Goal: Contribute content: Add original content to the website for others to see

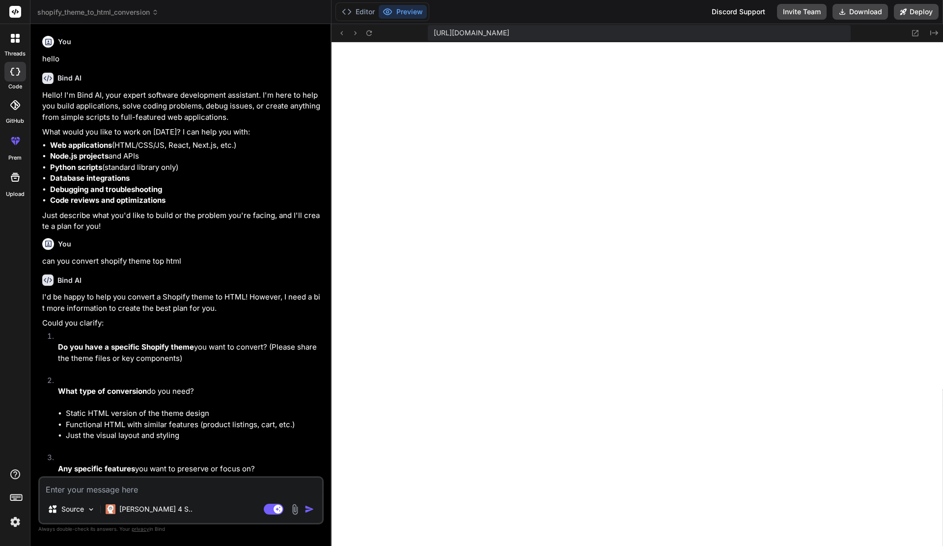
scroll to position [439, 0]
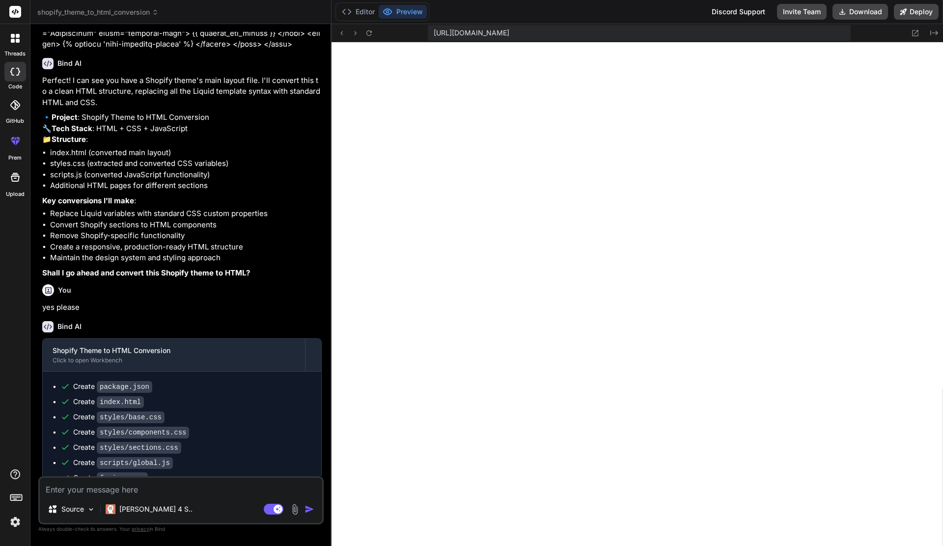
click at [14, 14] on icon at bounding box center [15, 12] width 7 height 6
click at [15, 12] on icon at bounding box center [15, 12] width 7 height 6
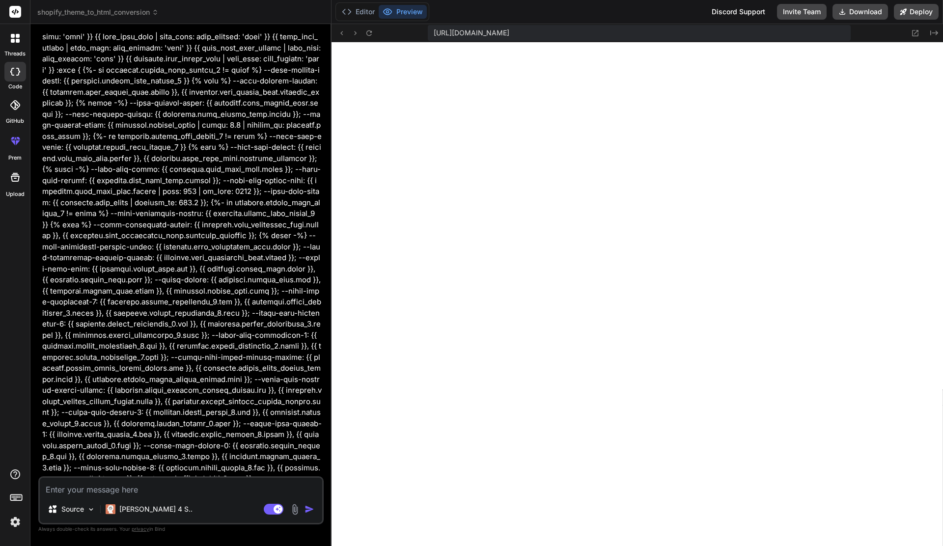
scroll to position [633, 0]
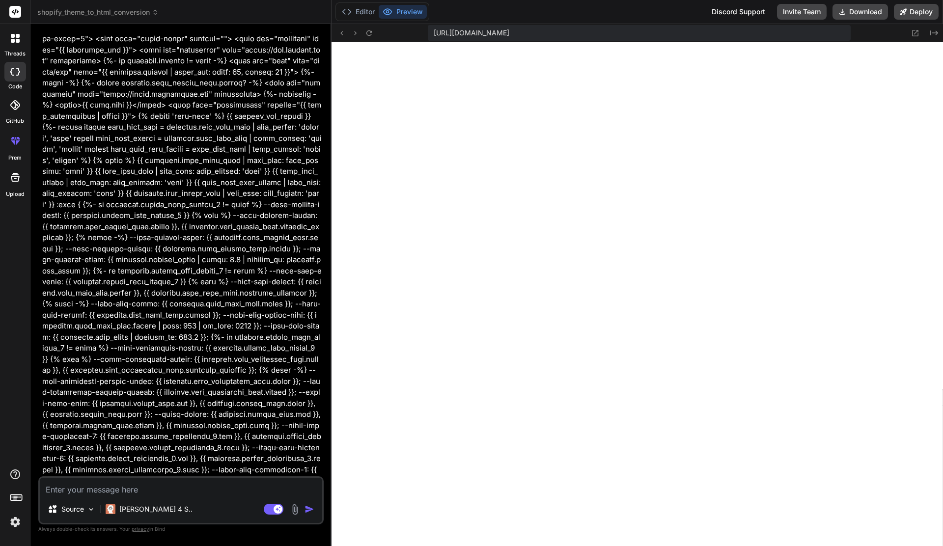
click at [12, 35] on icon at bounding box center [13, 36] width 4 height 4
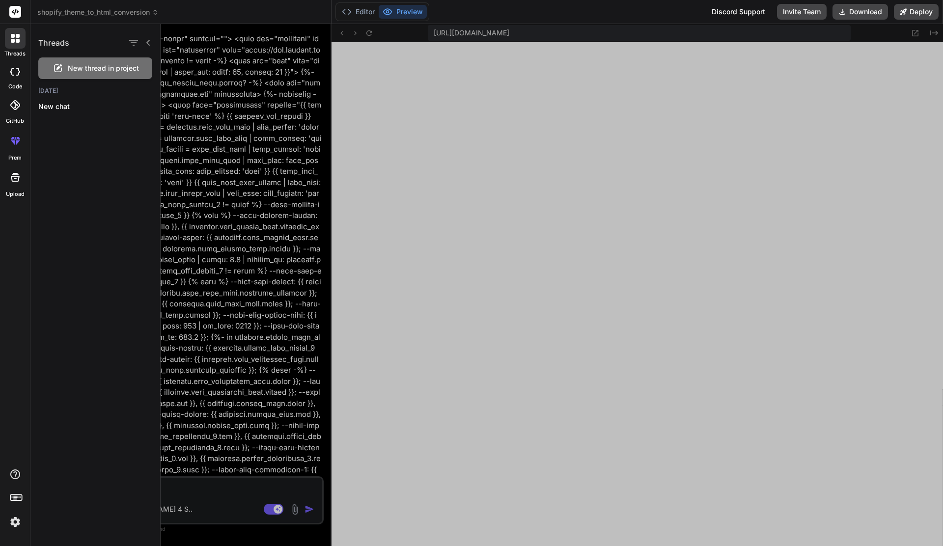
click at [12, 16] on rect at bounding box center [15, 12] width 12 height 12
click at [11, 13] on rect at bounding box center [15, 12] width 12 height 12
click at [229, 10] on div "shopify_theme_to_html_conversion" at bounding box center [180, 12] width 287 height 10
click at [362, 15] on button "Editor" at bounding box center [358, 12] width 41 height 14
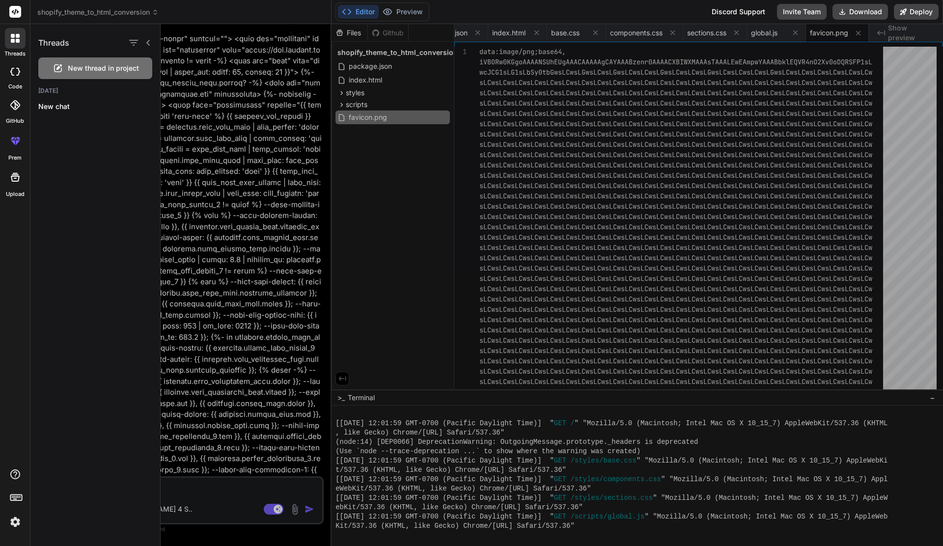
click at [13, 68] on icon at bounding box center [12, 72] width 4 height 8
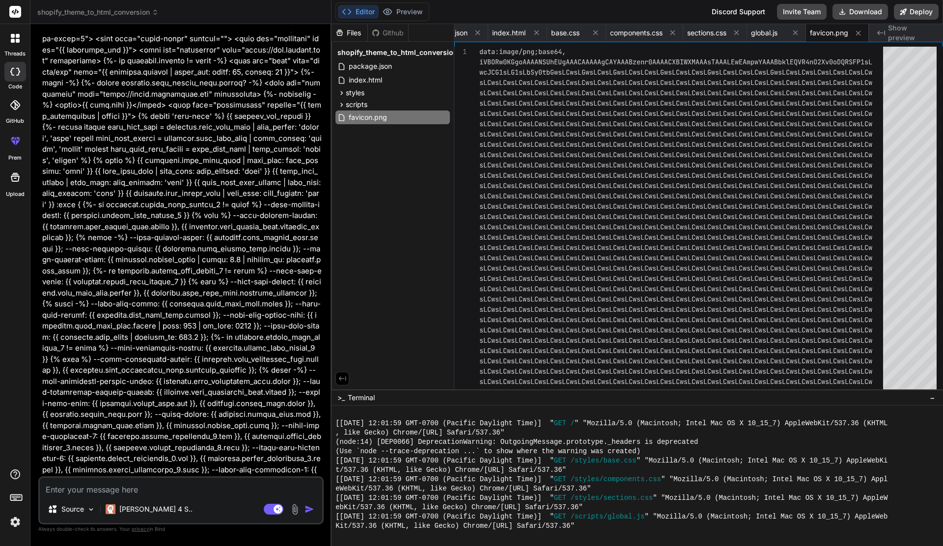
click at [11, 19] on div at bounding box center [15, 12] width 30 height 24
click at [12, 13] on rect at bounding box center [15, 12] width 12 height 12
click at [13, 180] on icon at bounding box center [15, 177] width 12 height 12
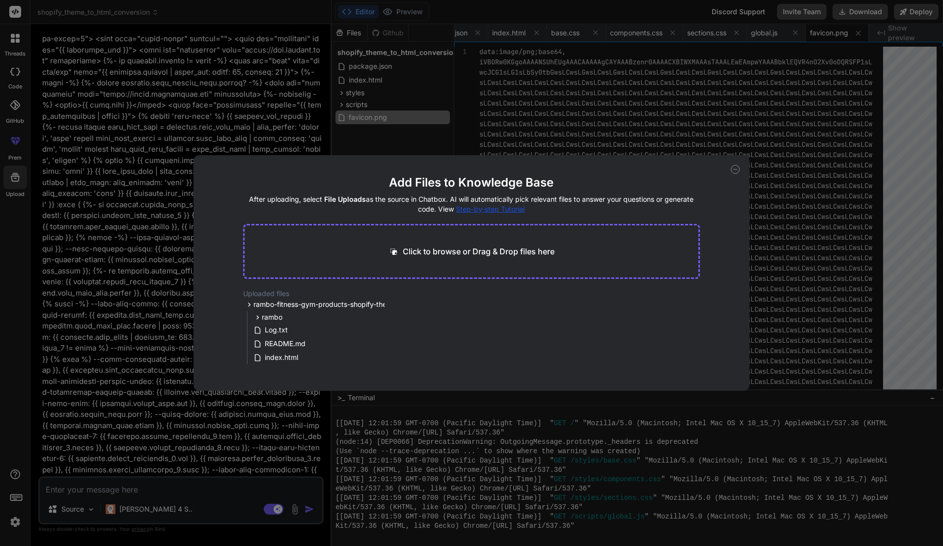
click at [62, 123] on div "Add Files to Knowledge Base After uploading, select File Uploads as the source …" at bounding box center [471, 273] width 943 height 546
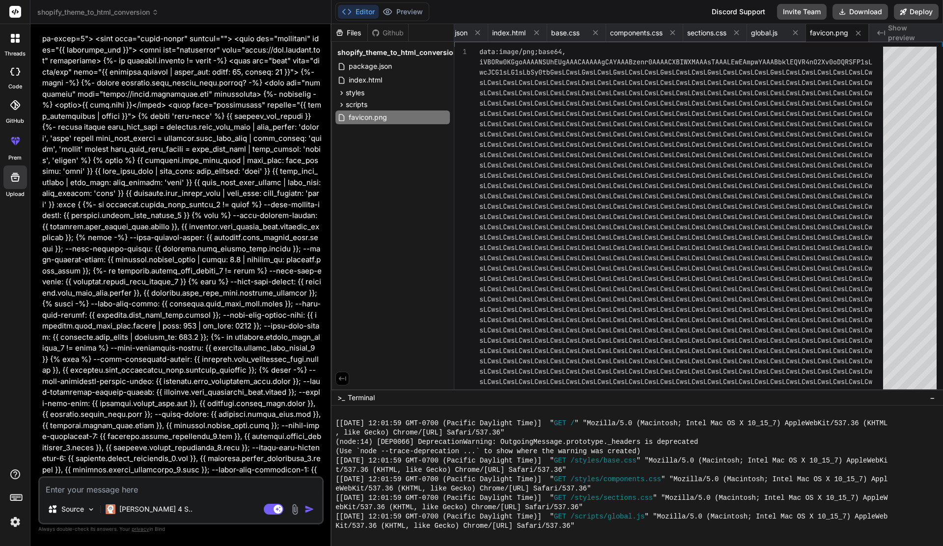
drag, startPoint x: 8, startPoint y: 90, endPoint x: 8, endPoint y: 44, distance: 46.2
click at [8, 85] on label "code" at bounding box center [15, 87] width 14 height 8
type textarea "x"
click at [9, 1] on div at bounding box center [15, 12] width 30 height 24
click at [15, 518] on img at bounding box center [15, 522] width 17 height 17
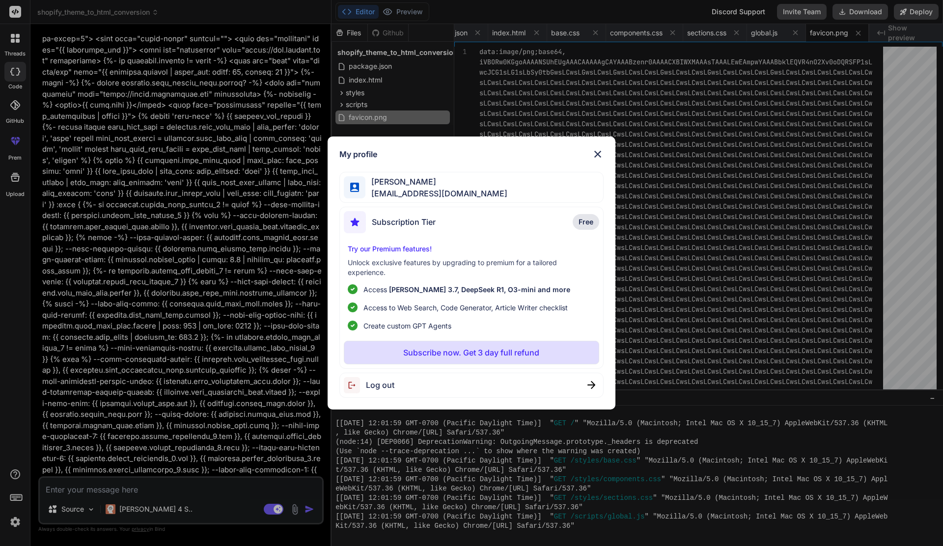
click at [610, 149] on div "My profile [PERSON_NAME] [EMAIL_ADDRESS][DOMAIN_NAME] Subscription Tier Free Tr…" at bounding box center [472, 273] width 288 height 273
click at [601, 155] on img at bounding box center [598, 154] width 12 height 12
